Goal: Information Seeking & Learning: Learn about a topic

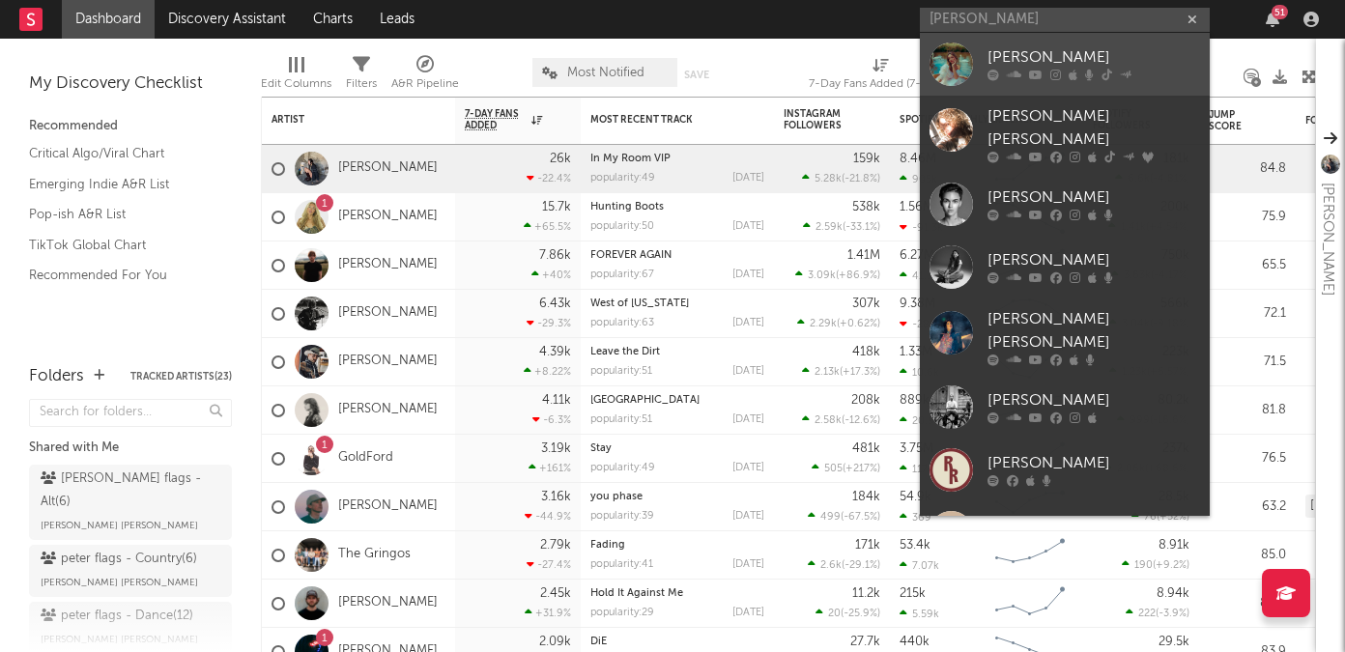
type input "[PERSON_NAME]"
click at [1030, 50] on div "[PERSON_NAME]" at bounding box center [1094, 57] width 213 height 23
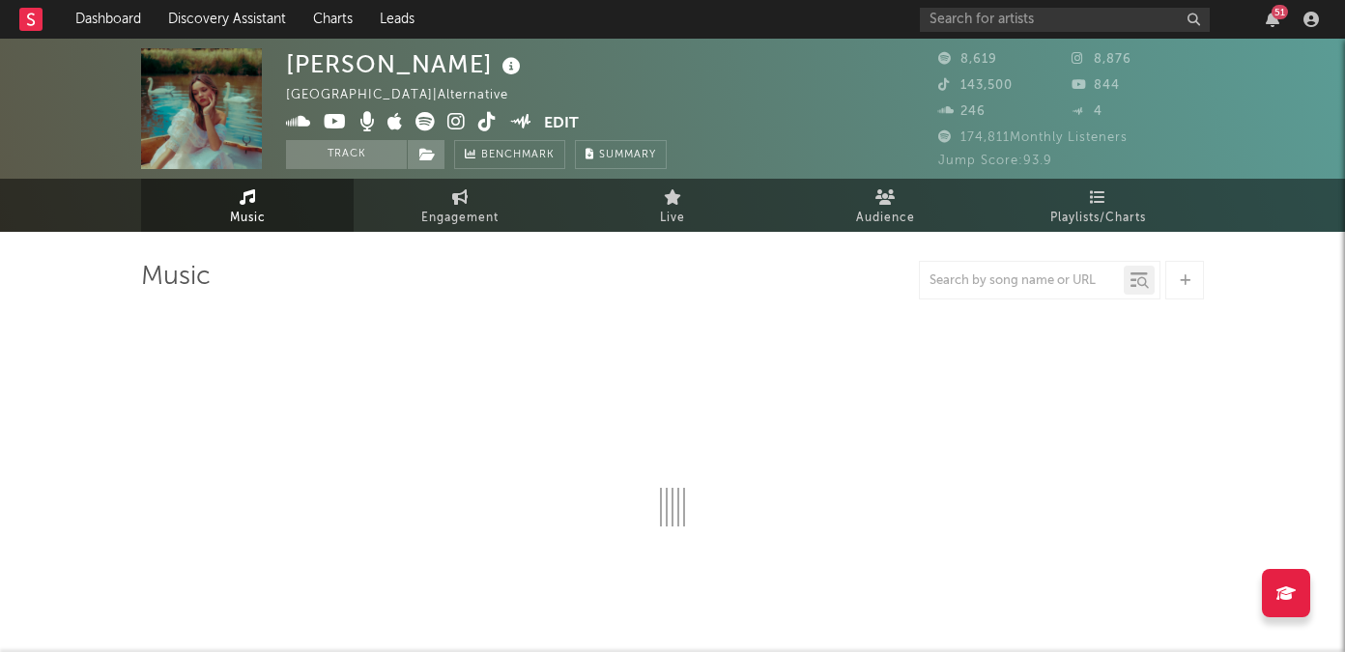
select select "1w"
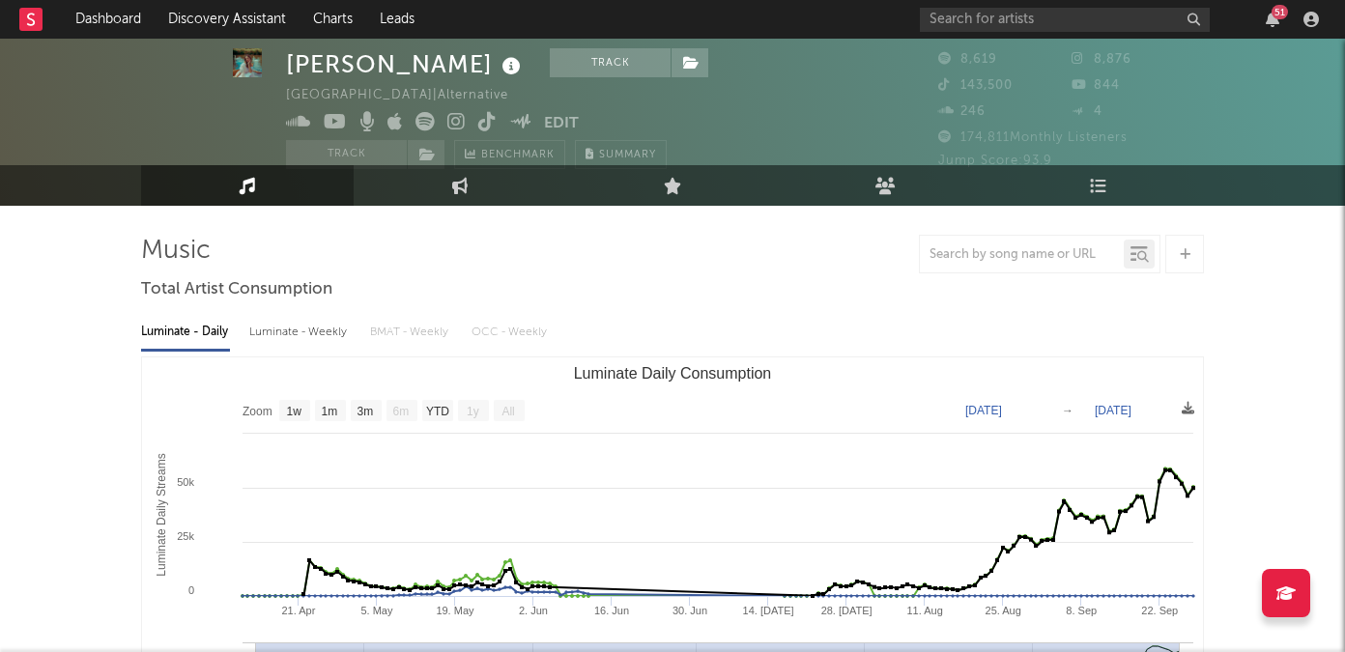
scroll to position [24, 0]
